Goal: Task Accomplishment & Management: Use online tool/utility

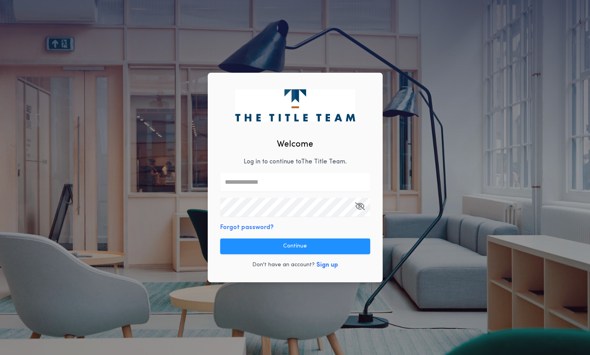
click at [287, 182] on input "text" at bounding box center [295, 182] width 150 height 19
type input "**********"
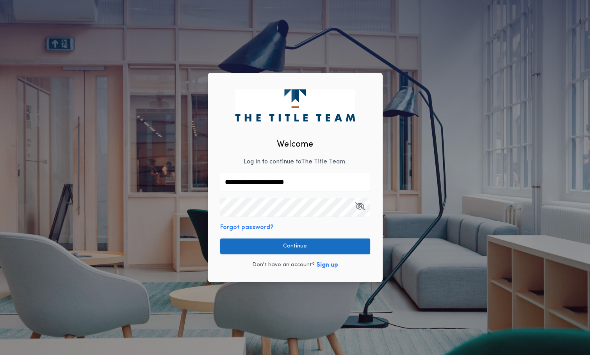
click at [316, 252] on button "Continue" at bounding box center [295, 246] width 150 height 16
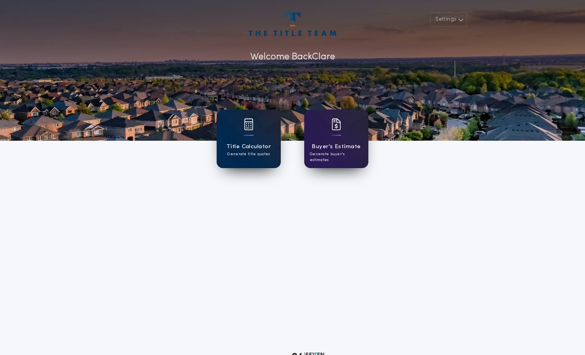
click at [269, 148] on h1 "Title Calculator" at bounding box center [248, 146] width 45 height 9
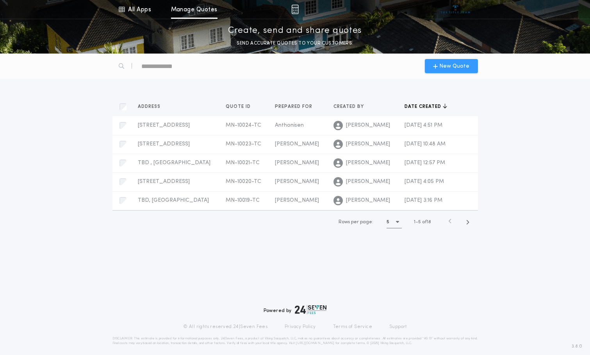
click at [450, 66] on span "New Quote" at bounding box center [455, 66] width 30 height 8
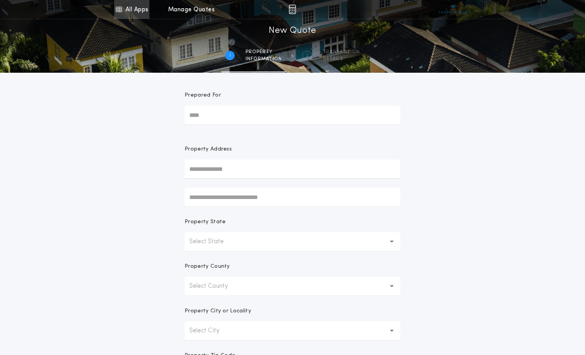
click at [137, 10] on link "All Apps" at bounding box center [131, 9] width 35 height 19
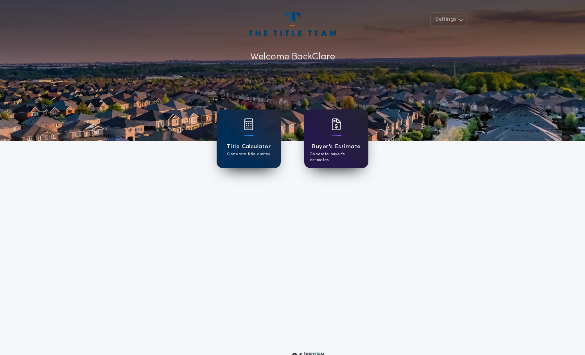
click at [331, 139] on div "Buyer's Estimate Generate buyer's estimates" at bounding box center [336, 138] width 64 height 59
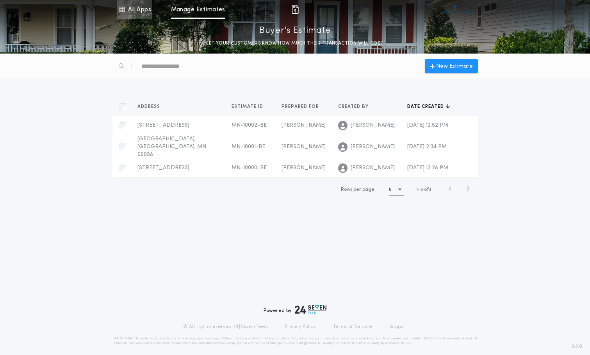
click at [135, 7] on link "All Apps" at bounding box center [134, 9] width 35 height 19
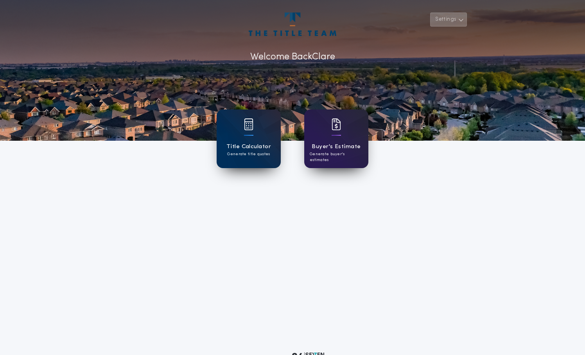
click at [444, 16] on button "Settings" at bounding box center [448, 20] width 37 height 14
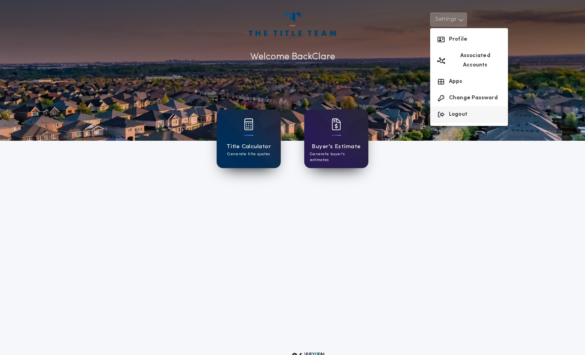
click at [454, 108] on button "Logout" at bounding box center [469, 114] width 78 height 16
